Goal: Task Accomplishment & Management: Complete application form

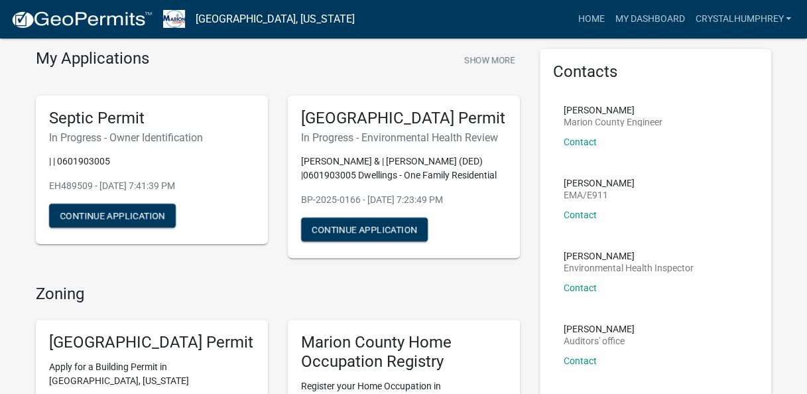
scroll to position [36, 0]
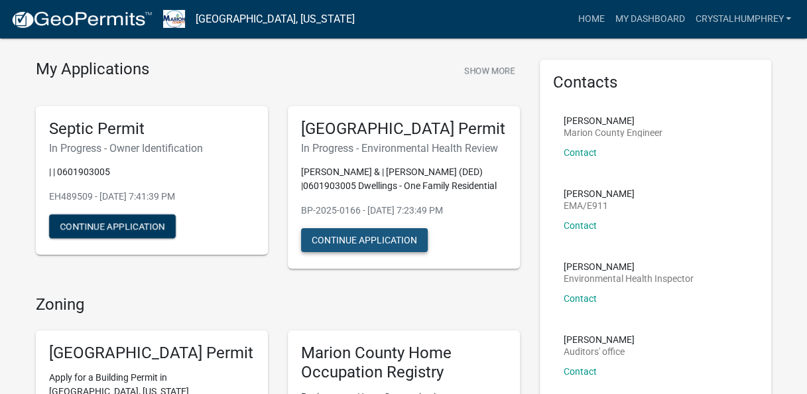
click at [363, 252] on button "Continue Application" at bounding box center [364, 240] width 127 height 24
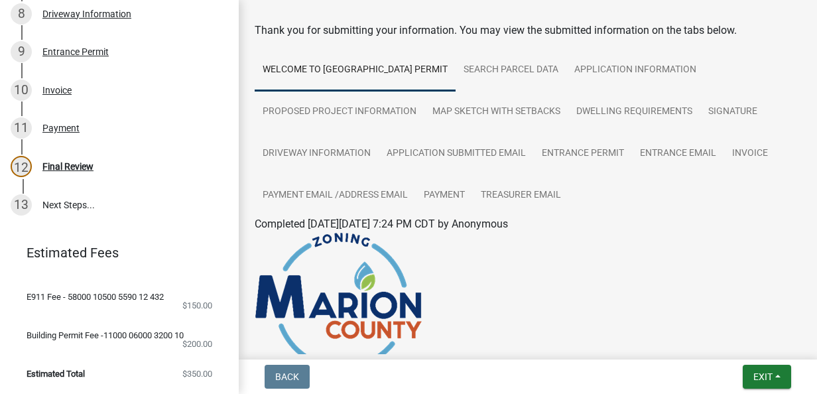
scroll to position [46, 0]
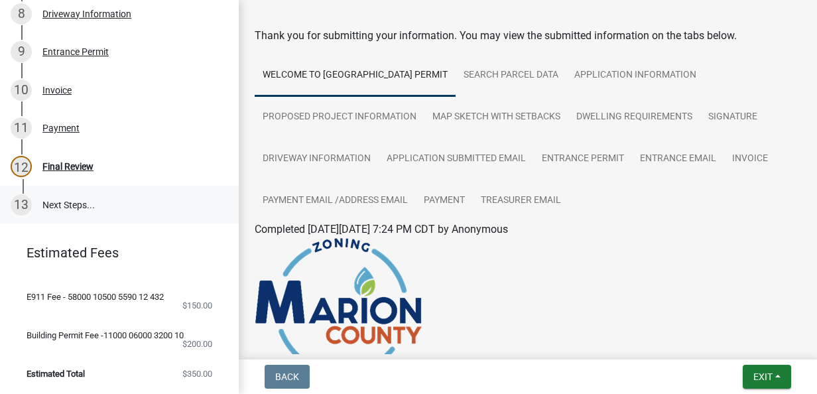
click at [61, 197] on link "13 Next Steps..." at bounding box center [119, 205] width 239 height 38
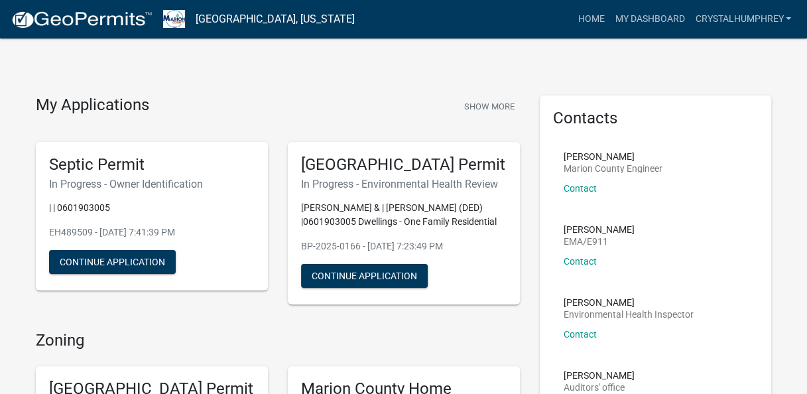
click at [130, 195] on div "Septic Permit In Progress - Owner Identification | | 0601903005 EH489509 - [DAT…" at bounding box center [152, 216] width 232 height 149
click at [123, 253] on button "Continue Application" at bounding box center [112, 262] width 127 height 24
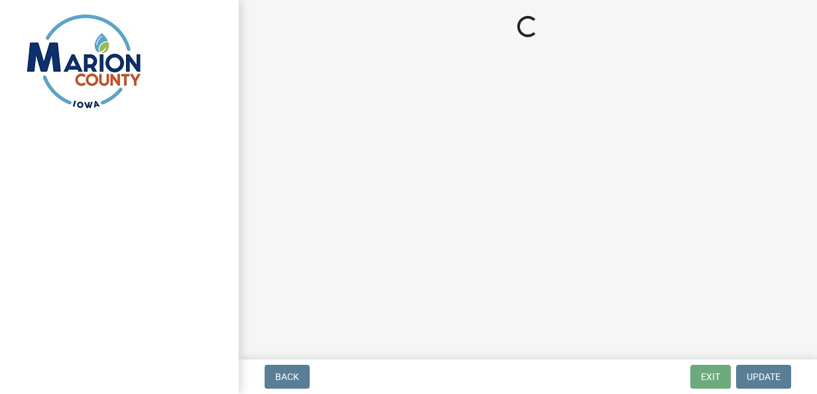
select select "4150132d-5755-4fb2-b93c-bc4ede61acab"
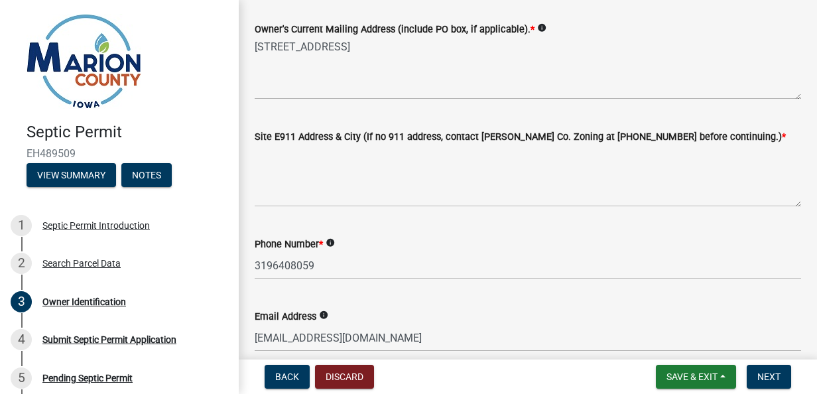
scroll to position [205, 0]
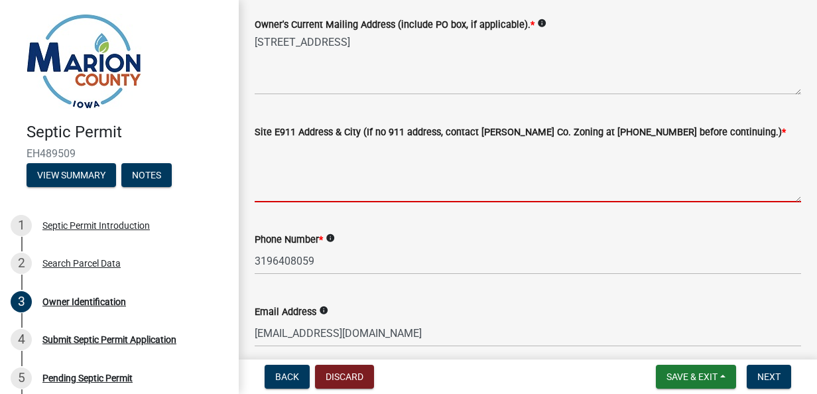
click at [353, 182] on textarea "Site E911 Address & City (If no 911 address, contact [PERSON_NAME] Co. Zoning a…" at bounding box center [528, 171] width 546 height 62
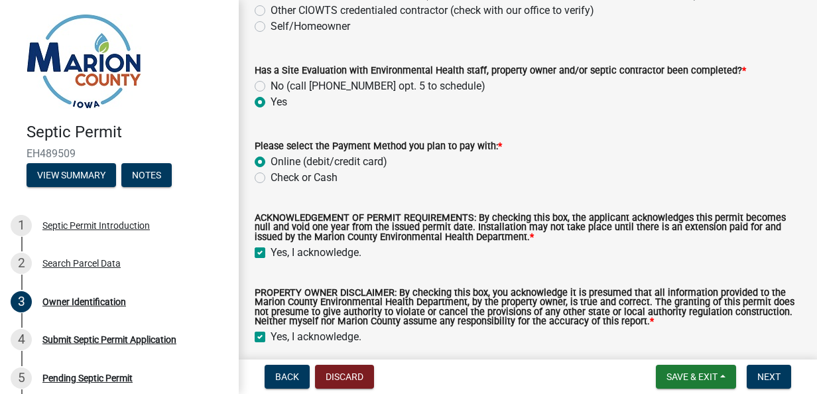
scroll to position [1313, 0]
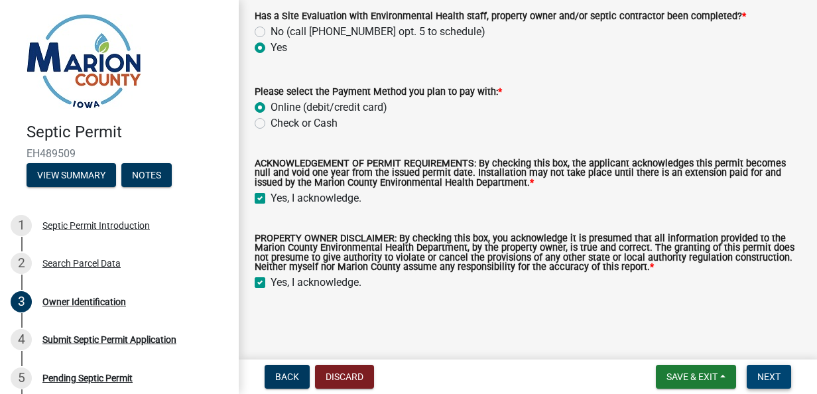
type textarea "[STREET_ADDRESS]"
click at [772, 374] on span "Next" at bounding box center [768, 376] width 23 height 11
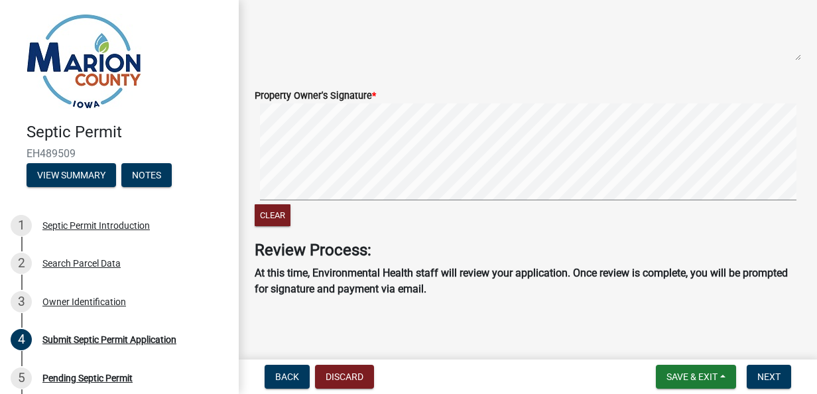
scroll to position [213, 0]
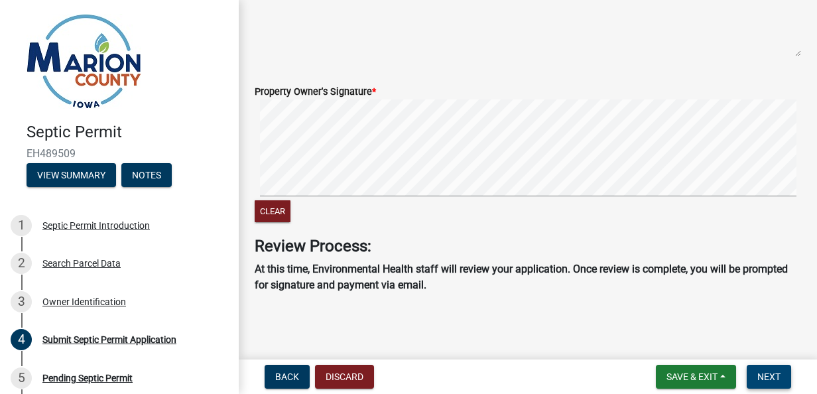
click at [766, 375] on span "Next" at bounding box center [768, 376] width 23 height 11
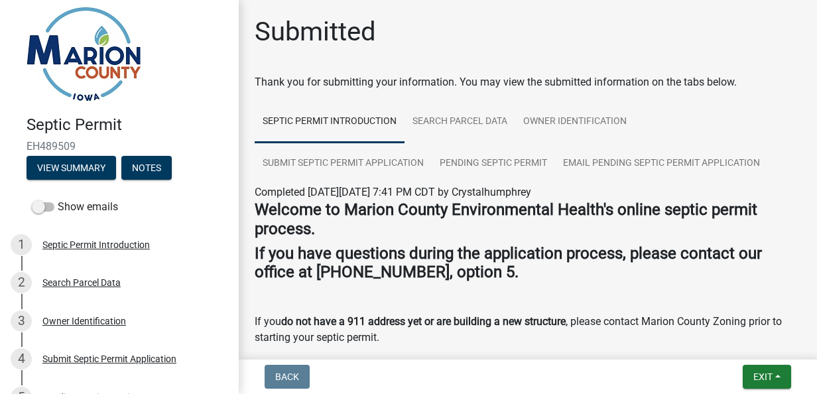
scroll to position [0, 0]
